Goal: Information Seeking & Learning: Compare options

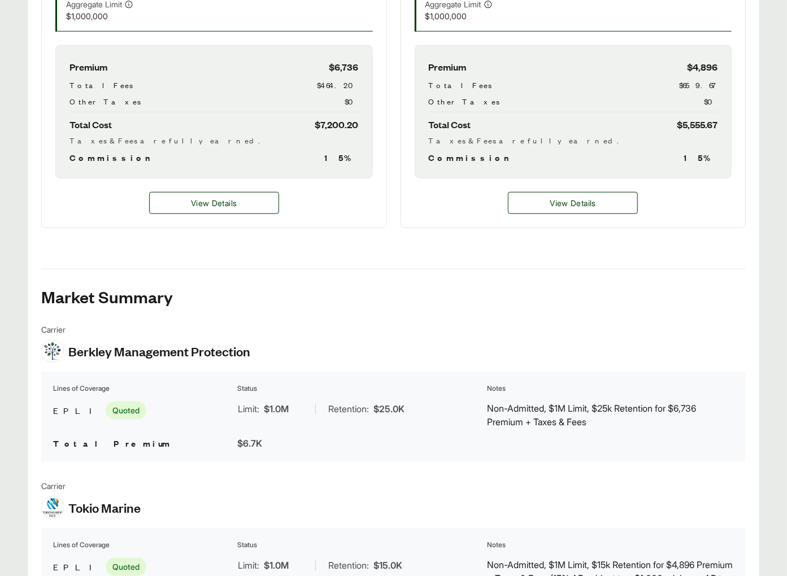
scroll to position [337, 0]
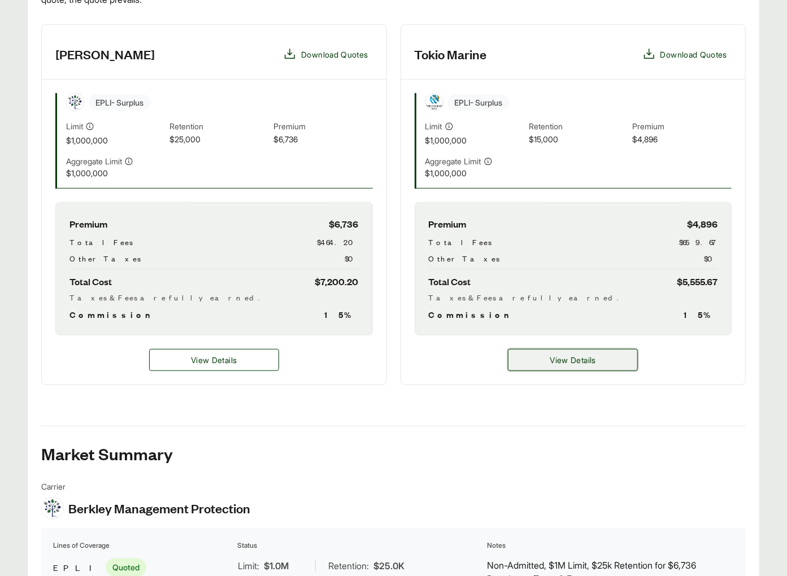
click at [525, 356] on button "View Details" at bounding box center [573, 360] width 130 height 22
click at [547, 368] on button "View Details" at bounding box center [573, 360] width 130 height 22
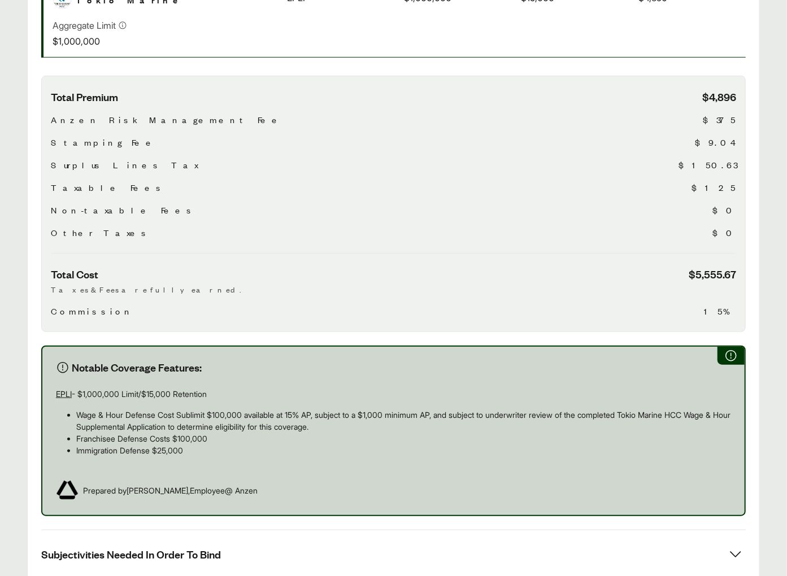
scroll to position [531, 0]
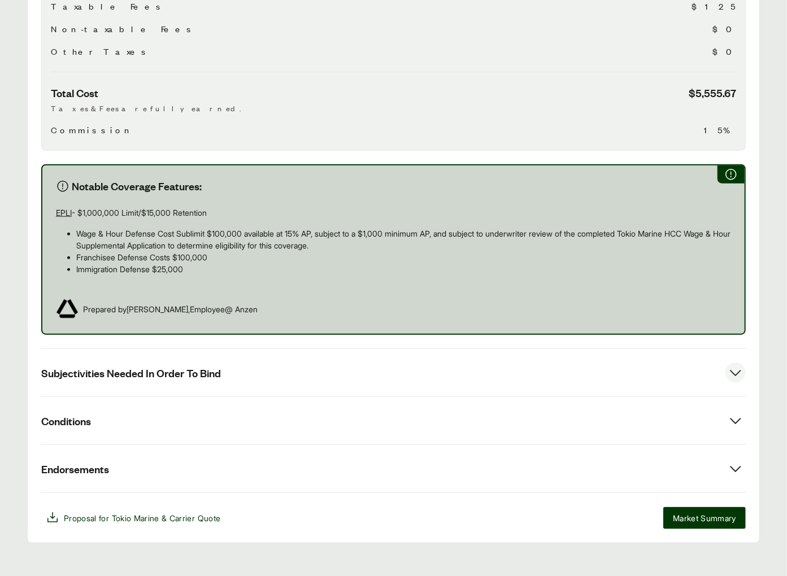
click at [180, 366] on span "Subjectivities Needed In Order To Bind" at bounding box center [131, 373] width 180 height 14
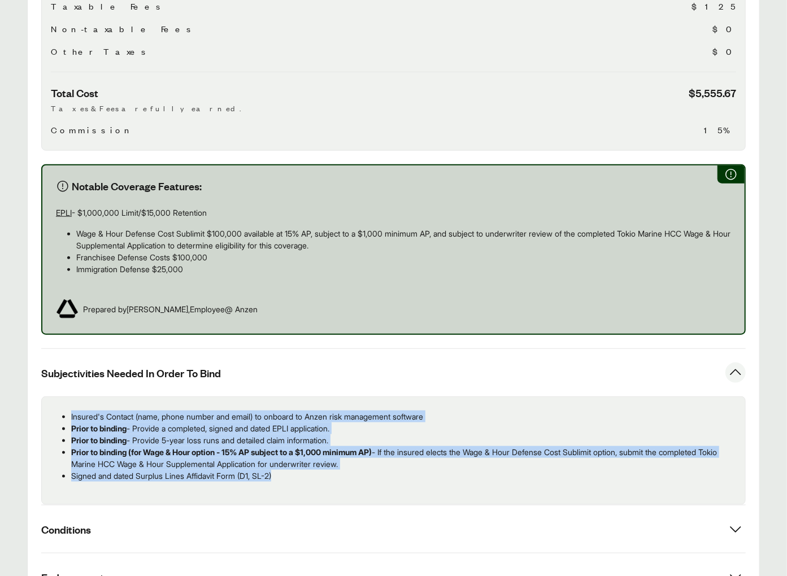
drag, startPoint x: 306, startPoint y: 466, endPoint x: 46, endPoint y: 404, distance: 267.5
click at [46, 404] on div "Insured's Contact (name, phone number and email) to onboard to Anzen risk manag…" at bounding box center [393, 450] width 704 height 108
copy ul "Insured's Contact (name, phone number and email) to onboard to Anzen risk manag…"
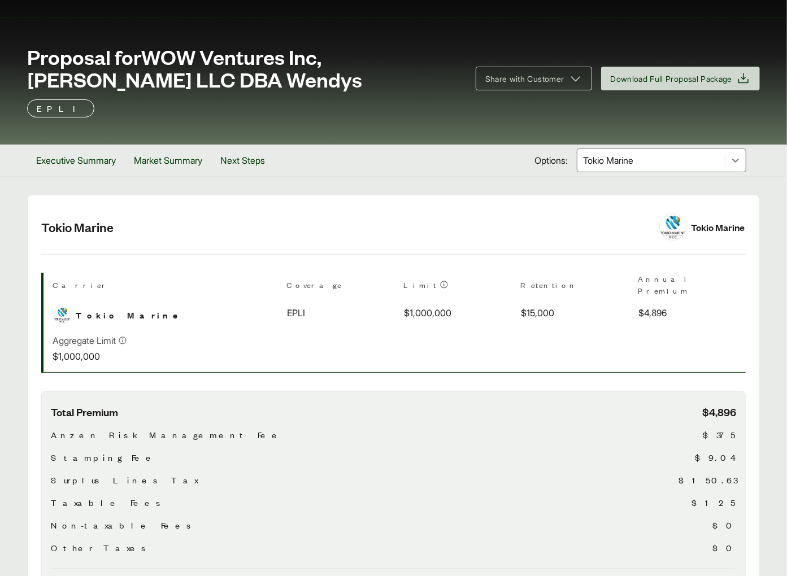
scroll to position [0, 0]
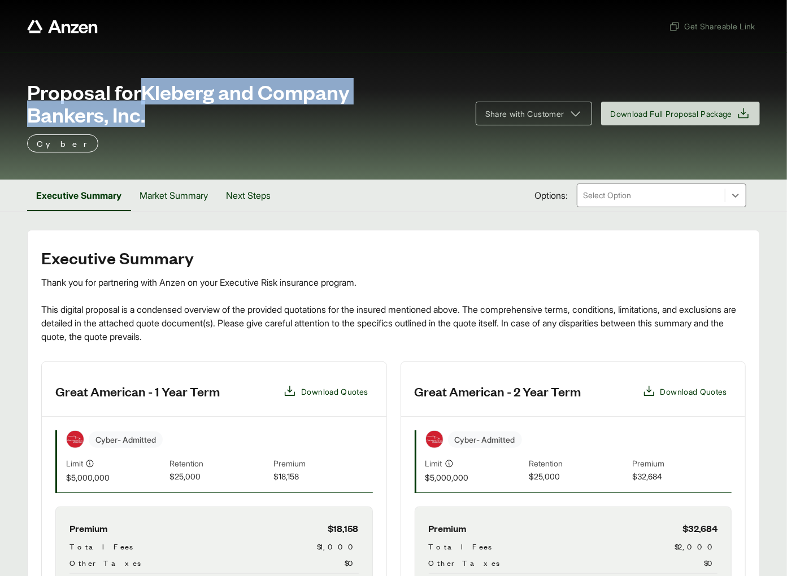
drag, startPoint x: 147, startPoint y: 91, endPoint x: 193, endPoint y: 125, distance: 56.9
click at [193, 125] on div "Proposal for Kleberg and Company Bankers, Inc. Share with Customer Download Ful…" at bounding box center [393, 107] width 732 height 54
copy span "Kleberg and Company Bankers, Inc."
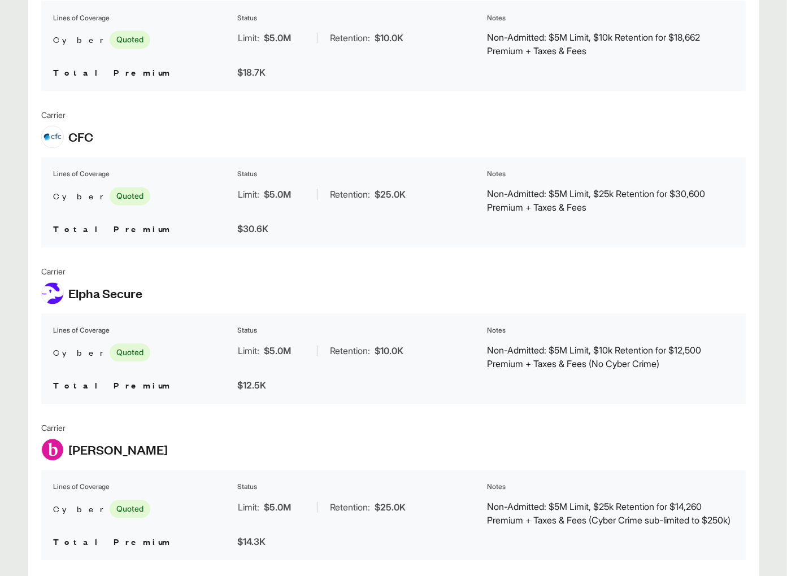
scroll to position [1424, 0]
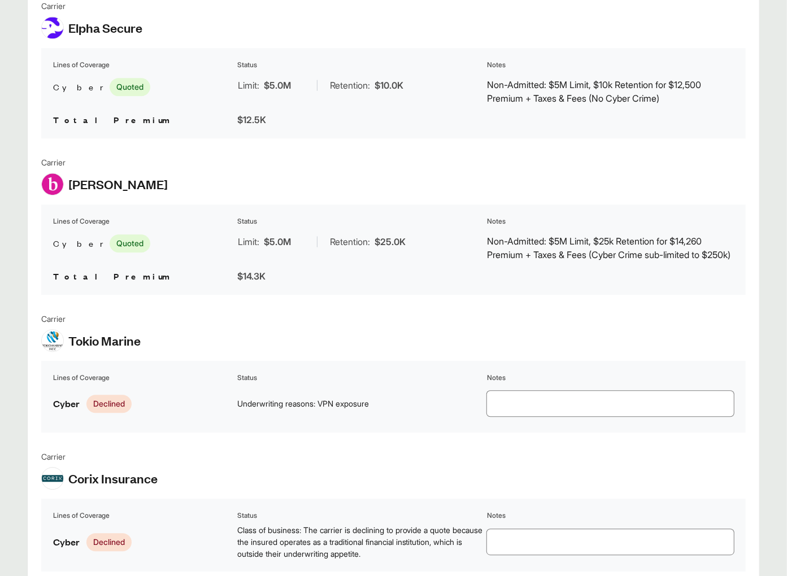
click at [565, 261] on p "Non-Admitted: $5M Limit, $25k Retention for $14,260 Premium + Taxes & Fees (Cyb…" at bounding box center [610, 247] width 247 height 27
drag, startPoint x: 597, startPoint y: 244, endPoint x: 618, endPoint y: 255, distance: 23.8
click at [618, 255] on p "Non-Admitted: $5M Limit, $25k Retention for $14,260 Premium + Taxes & Fees (Cyb…" at bounding box center [610, 247] width 247 height 27
click at [604, 246] on p "Non-Admitted: $5M Limit, $25k Retention for $14,260 Premium + Taxes & Fees (Cyb…" at bounding box center [610, 247] width 247 height 27
drag, startPoint x: 595, startPoint y: 244, endPoint x: 611, endPoint y: 257, distance: 20.9
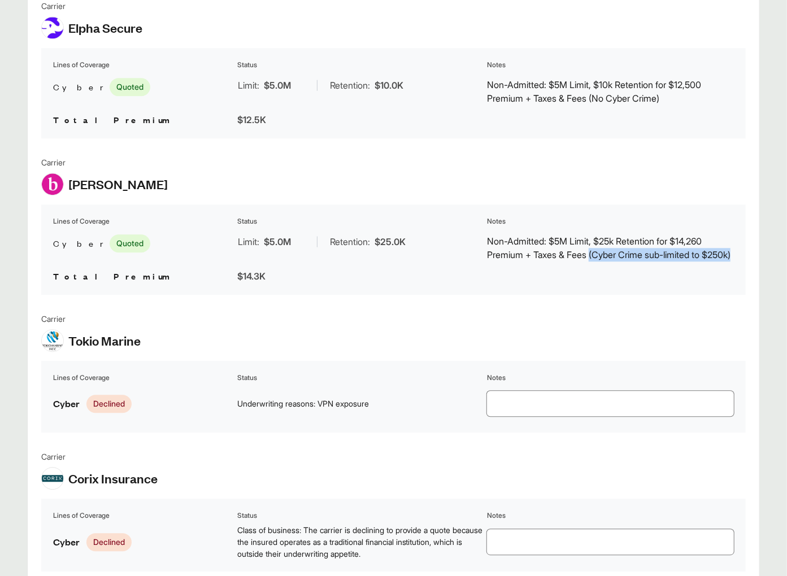
click at [611, 257] on p "Non-Admitted: $5M Limit, $25k Retention for $14,260 Premium + Taxes & Fees (Cyb…" at bounding box center [610, 247] width 247 height 27
copy p "(Cyber Crime sub-limited to $250k)"
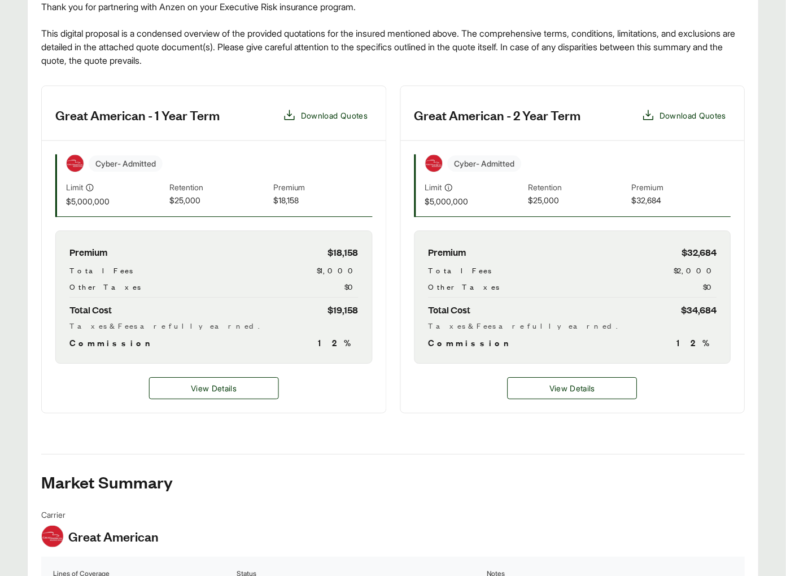
scroll to position [0, 0]
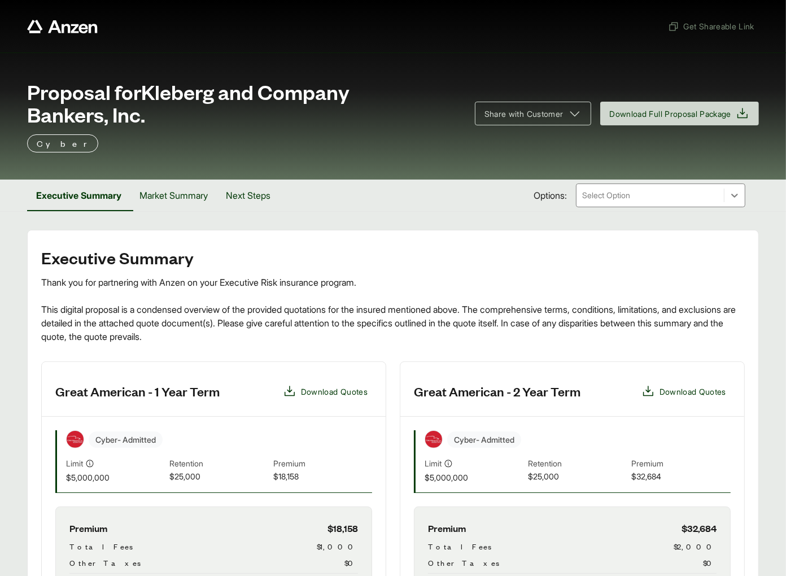
click at [154, 82] on span "Proposal for Kleberg and Company Bankers, Inc." at bounding box center [244, 102] width 434 height 45
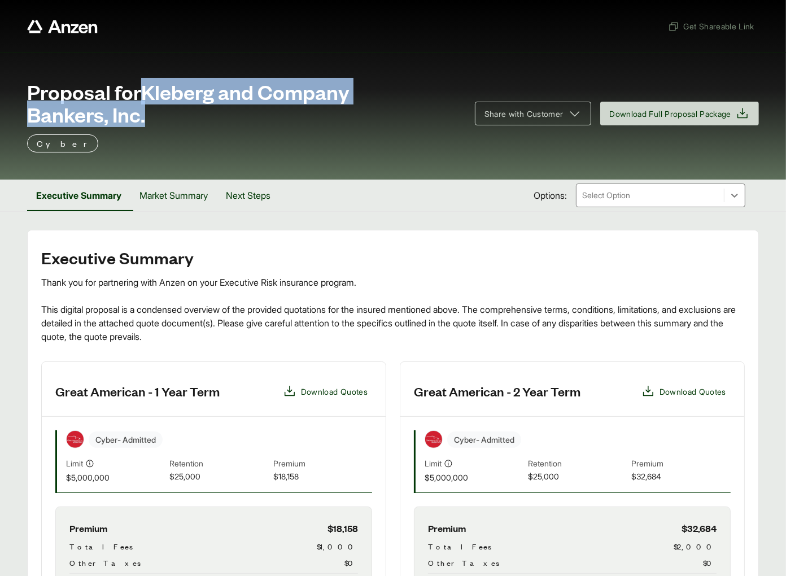
drag, startPoint x: 147, startPoint y: 89, endPoint x: 234, endPoint y: 117, distance: 91.6
click at [234, 117] on span "Proposal for Kleberg and Company Bankers, Inc." at bounding box center [244, 102] width 434 height 45
copy span "Kleberg and Company Bankers, Inc."
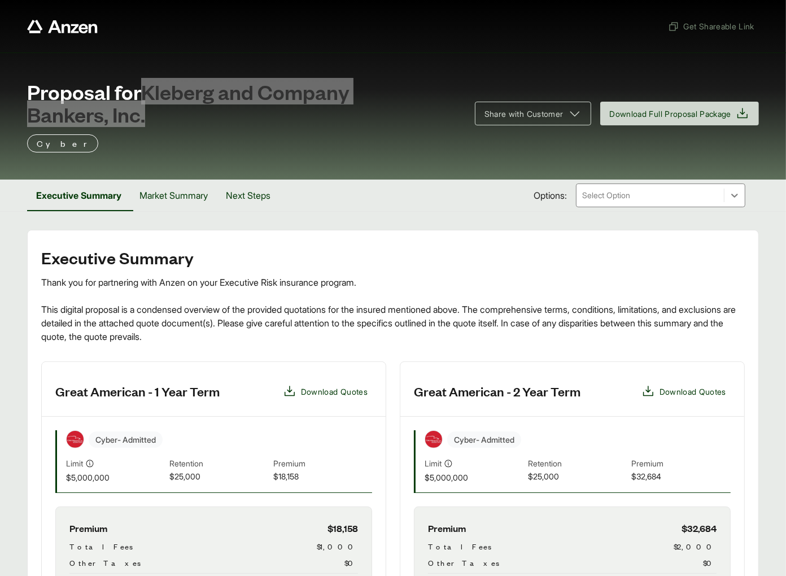
scroll to position [102, 0]
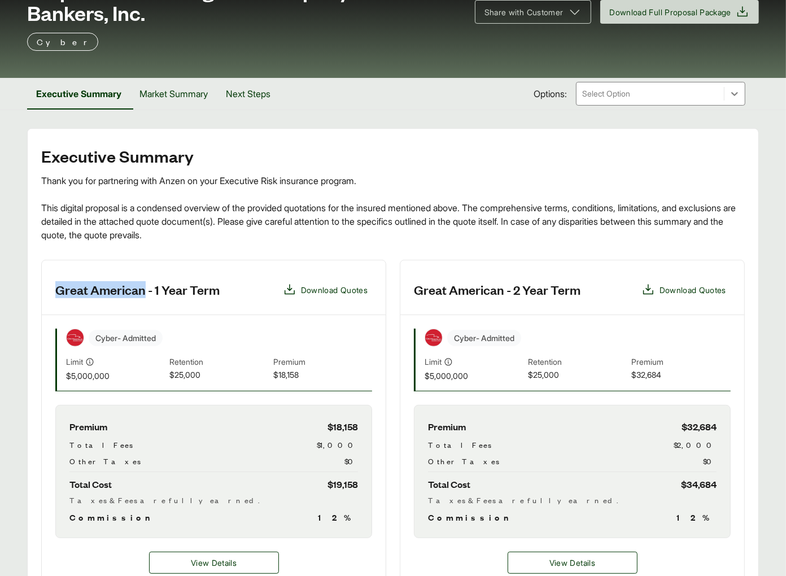
drag, startPoint x: 56, startPoint y: 291, endPoint x: 145, endPoint y: 287, distance: 88.2
click at [145, 287] on h3 "Great American - 1 Year Term" at bounding box center [137, 289] width 164 height 17
copy h3 "Great American"
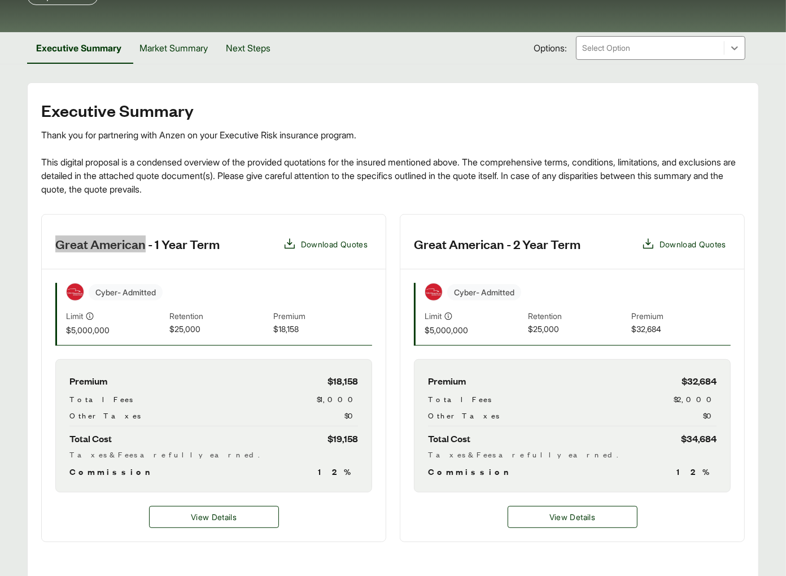
scroll to position [113, 0]
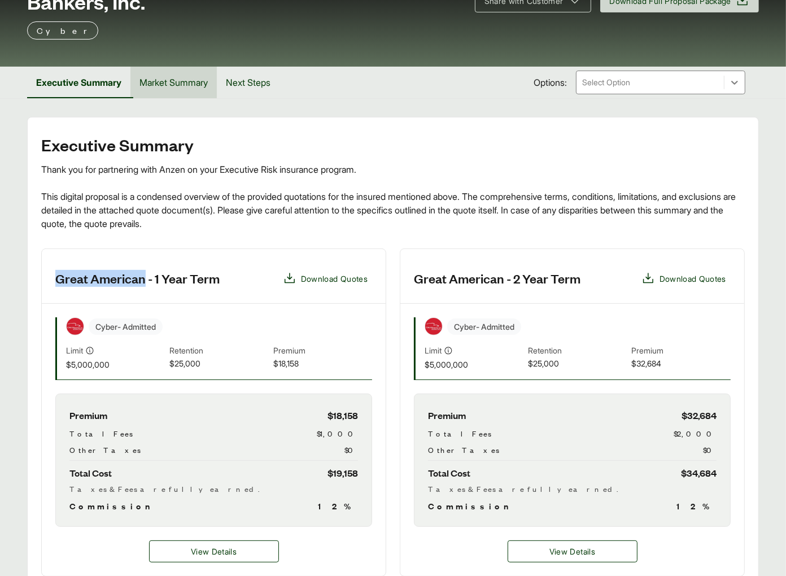
click at [189, 84] on button "Market Summary" at bounding box center [173, 83] width 86 height 32
click at [189, 84] on button "Market Summary" at bounding box center [170, 83] width 91 height 32
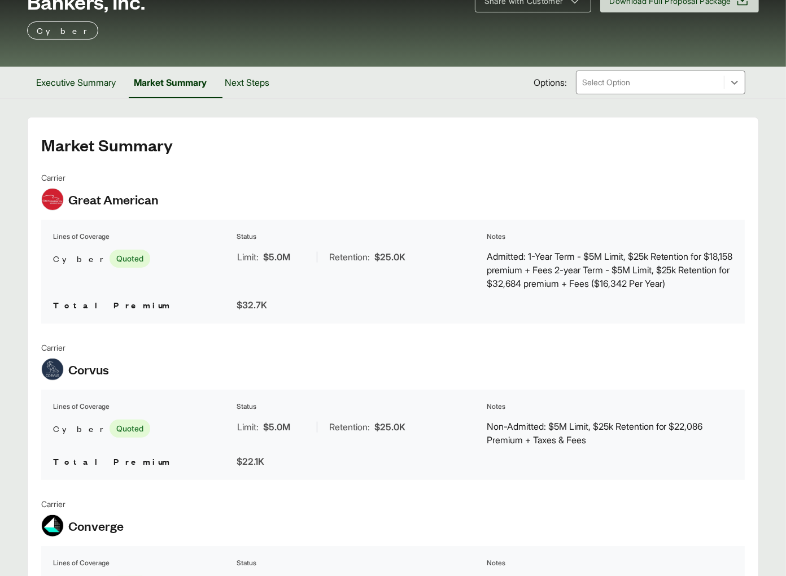
scroll to position [143, 0]
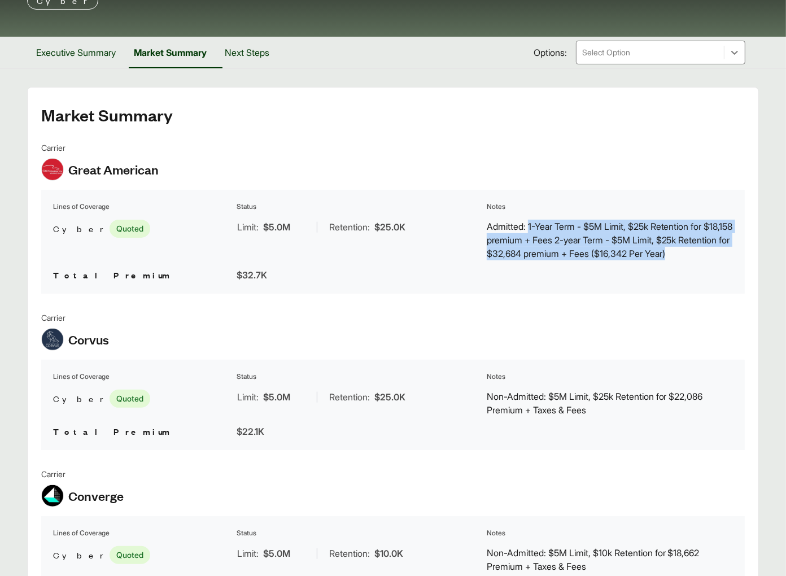
drag, startPoint x: 531, startPoint y: 223, endPoint x: 737, endPoint y: 258, distance: 209.2
click at [737, 258] on table "Lines of Coverage Status Notes Cyber Quoted Limit: $5.0M | Retention: $25.0K Ad…" at bounding box center [393, 242] width 704 height 104
copy p "1-Year Term - $5M Limit, $25k Retention for $18,158 premium + Fees 2-year Term …"
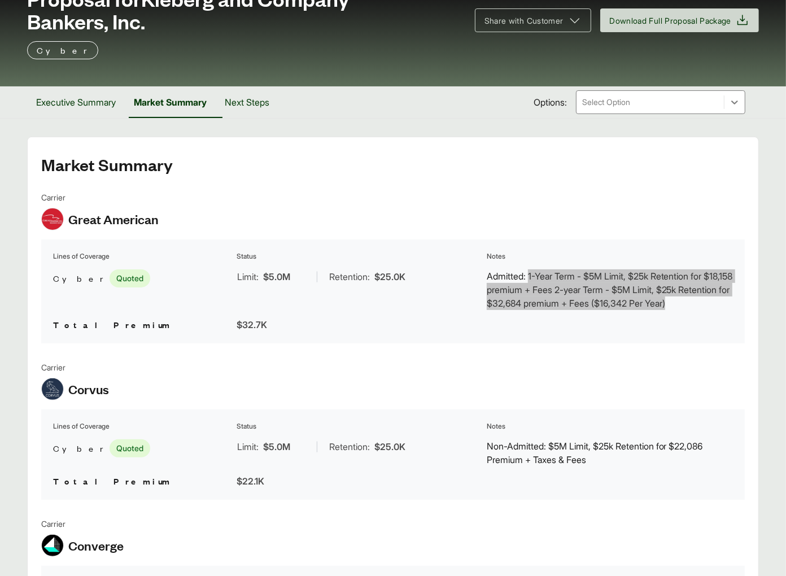
scroll to position [0, 0]
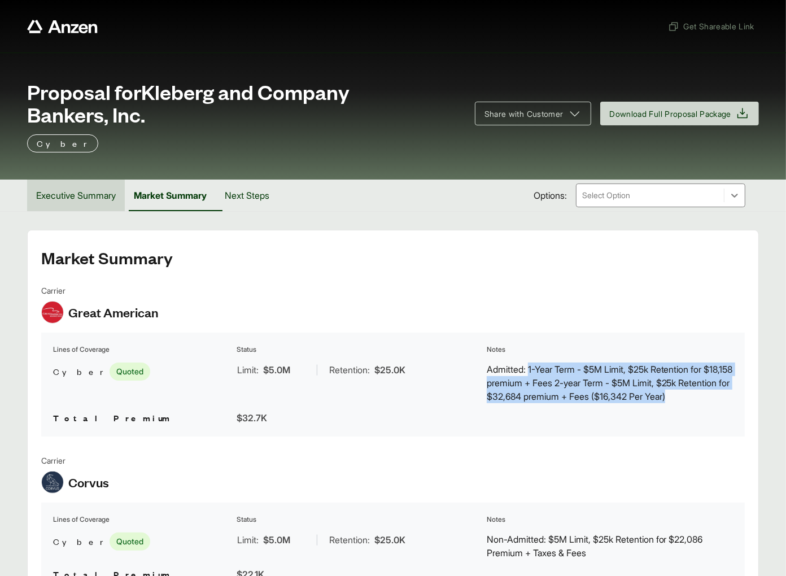
click at [60, 192] on button "Executive Summary" at bounding box center [76, 196] width 98 height 32
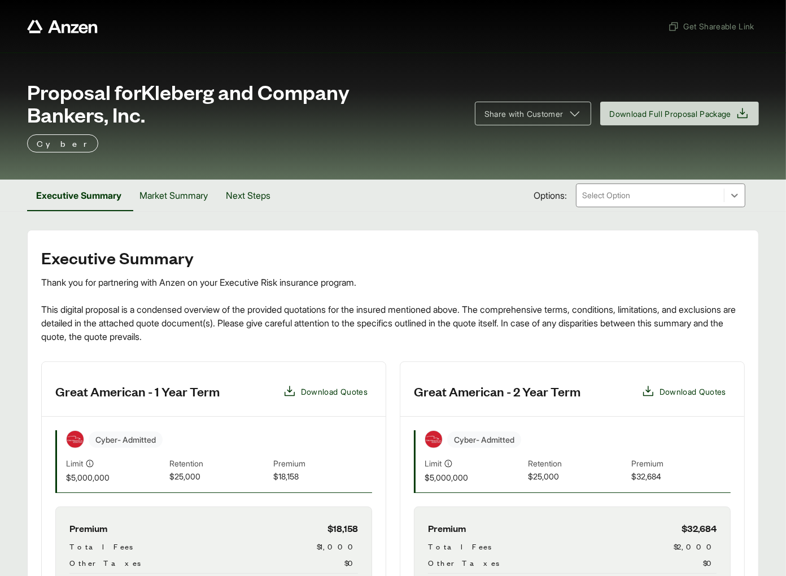
scroll to position [311, 0]
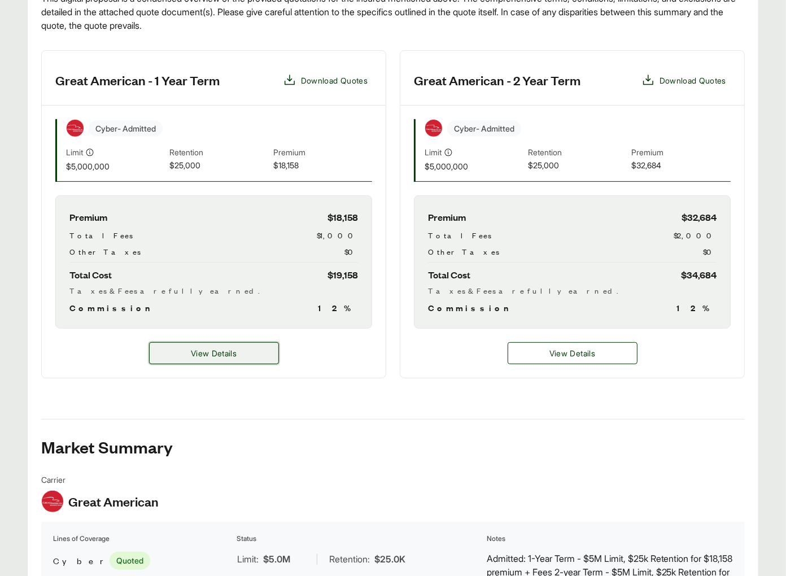
click at [254, 358] on button "View Details" at bounding box center [214, 353] width 130 height 22
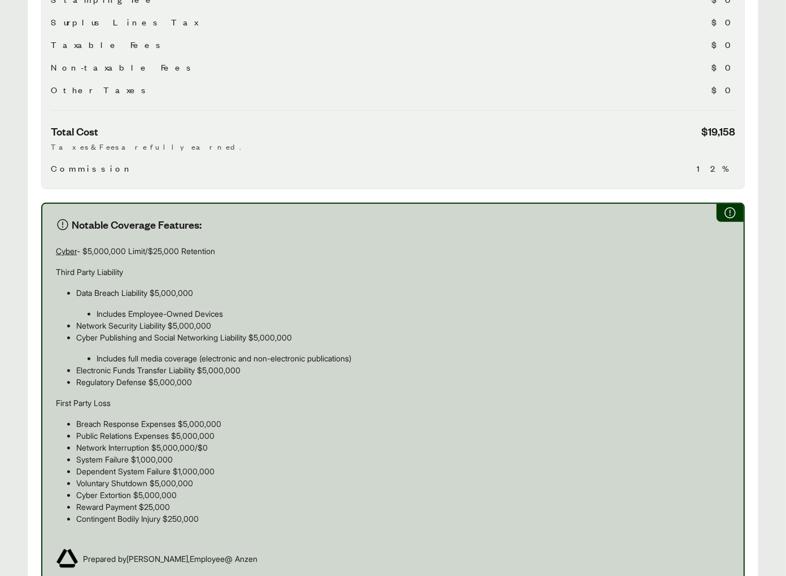
scroll to position [176, 0]
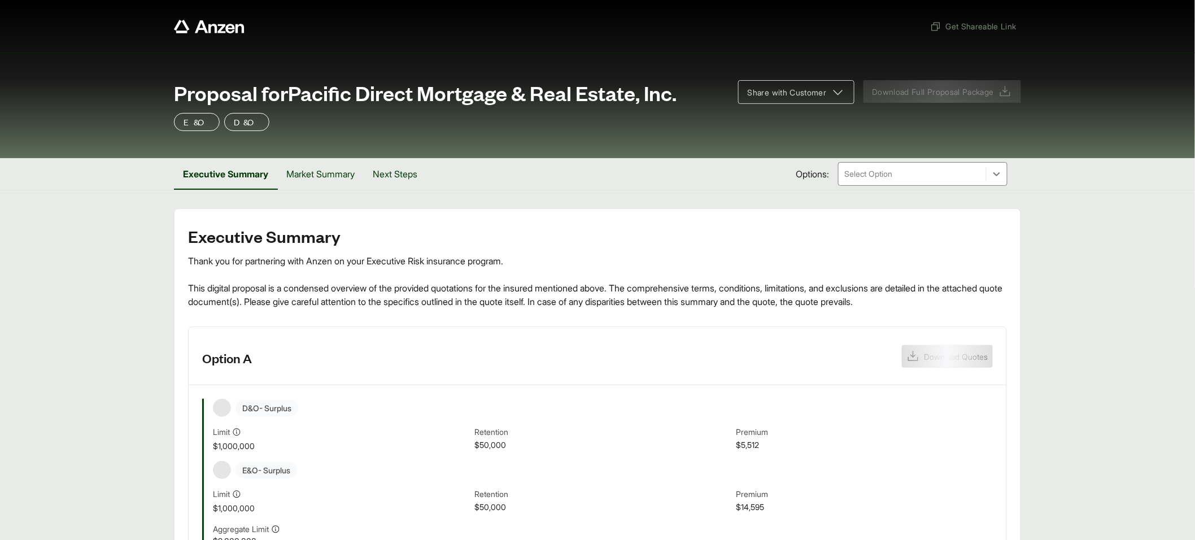
scroll to position [145, 0]
